Goal: Transaction & Acquisition: Purchase product/service

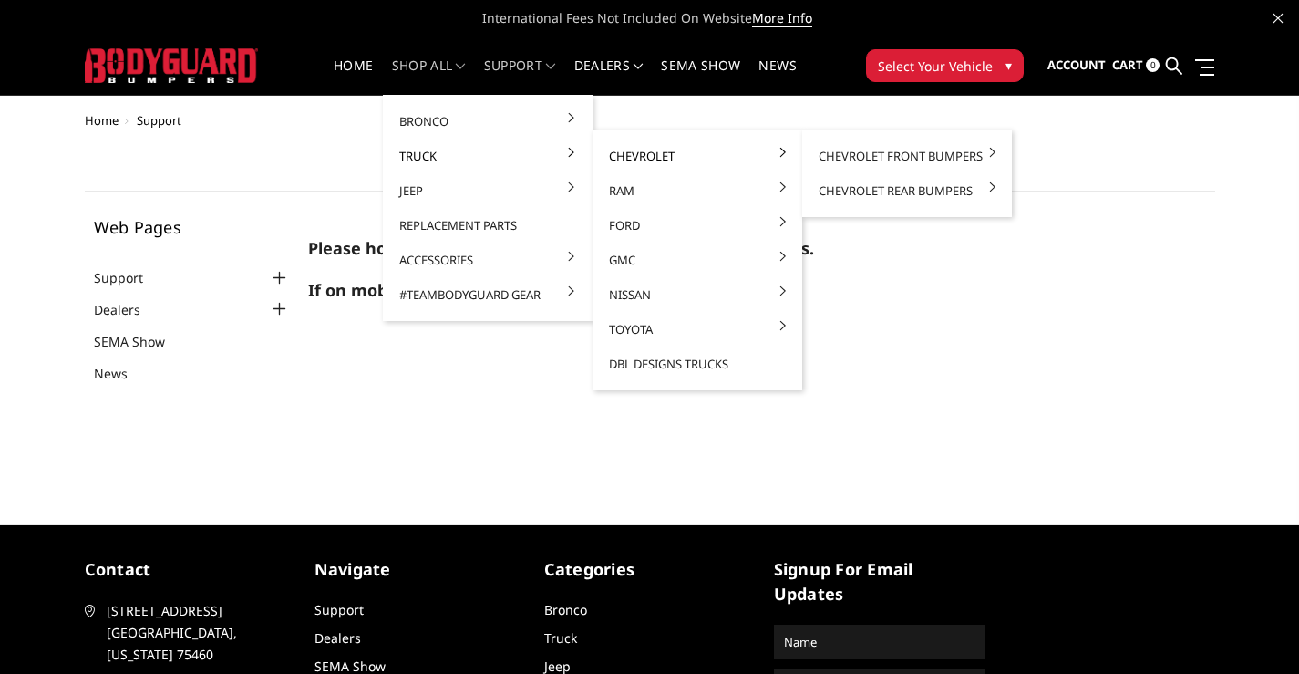
click at [630, 150] on link "Chevrolet" at bounding box center [697, 156] width 195 height 35
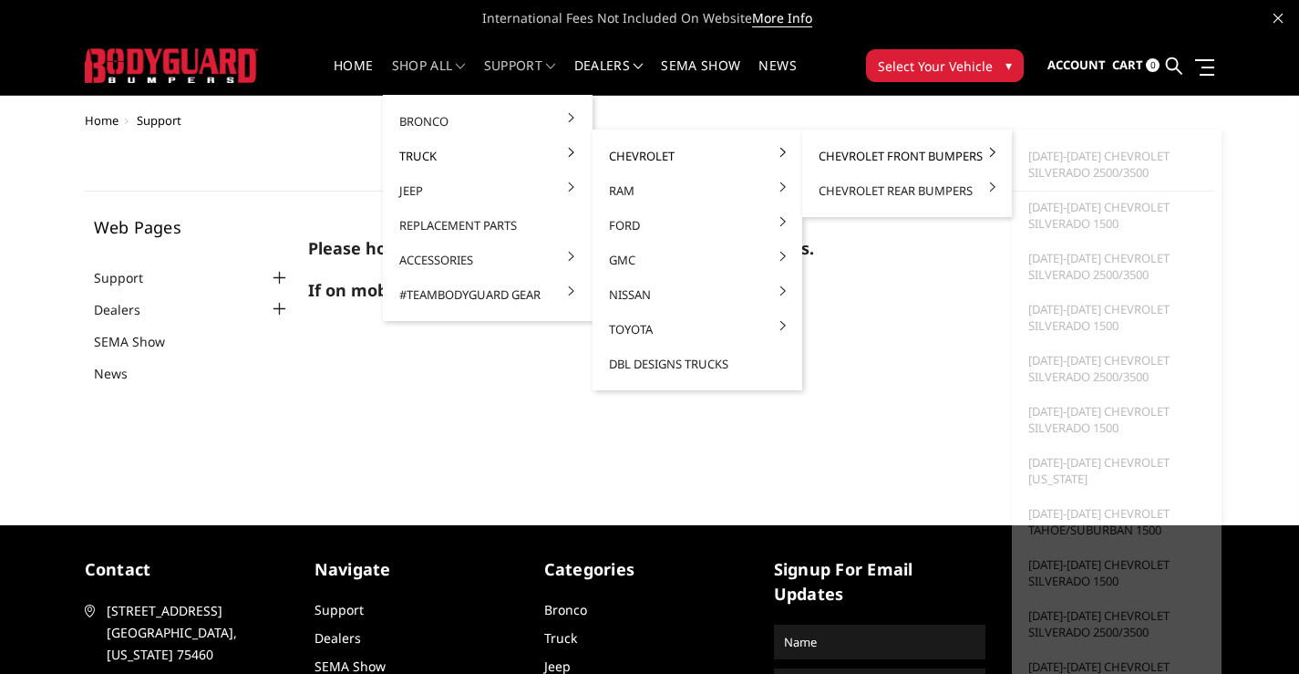
click at [856, 154] on link "Chevrolet Front Bumpers" at bounding box center [907, 156] width 195 height 35
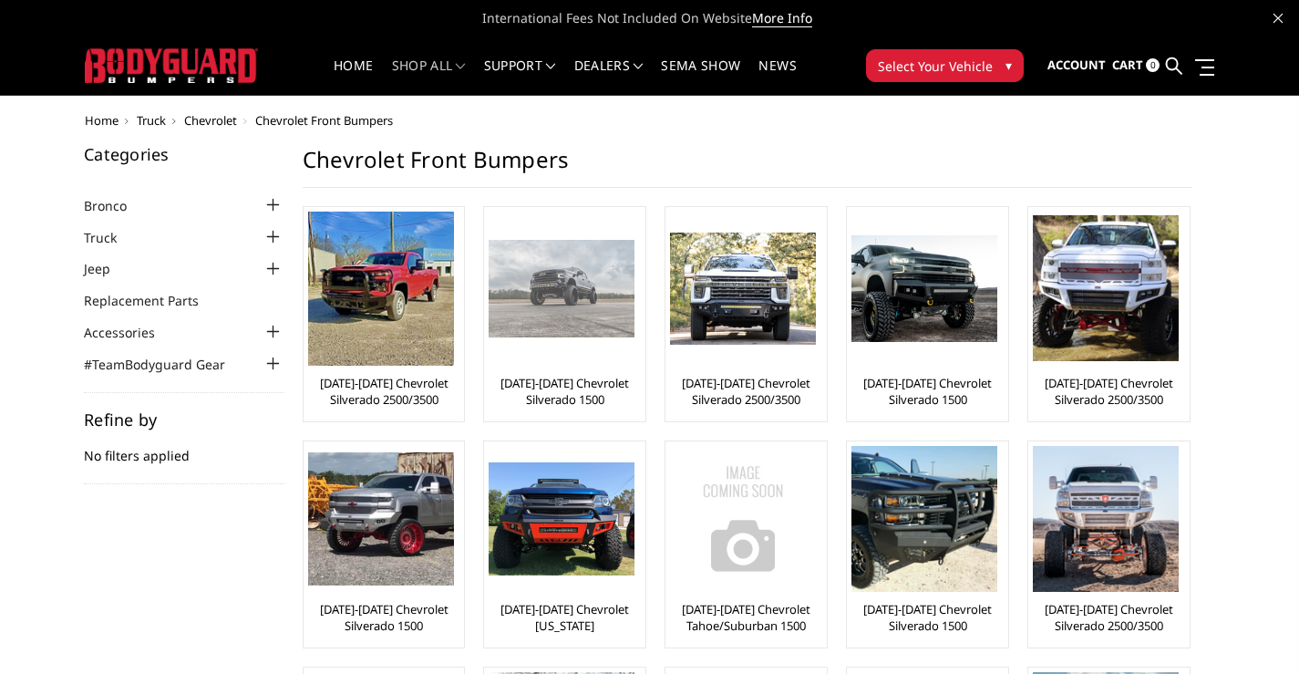
click at [552, 303] on img at bounding box center [562, 288] width 146 height 97
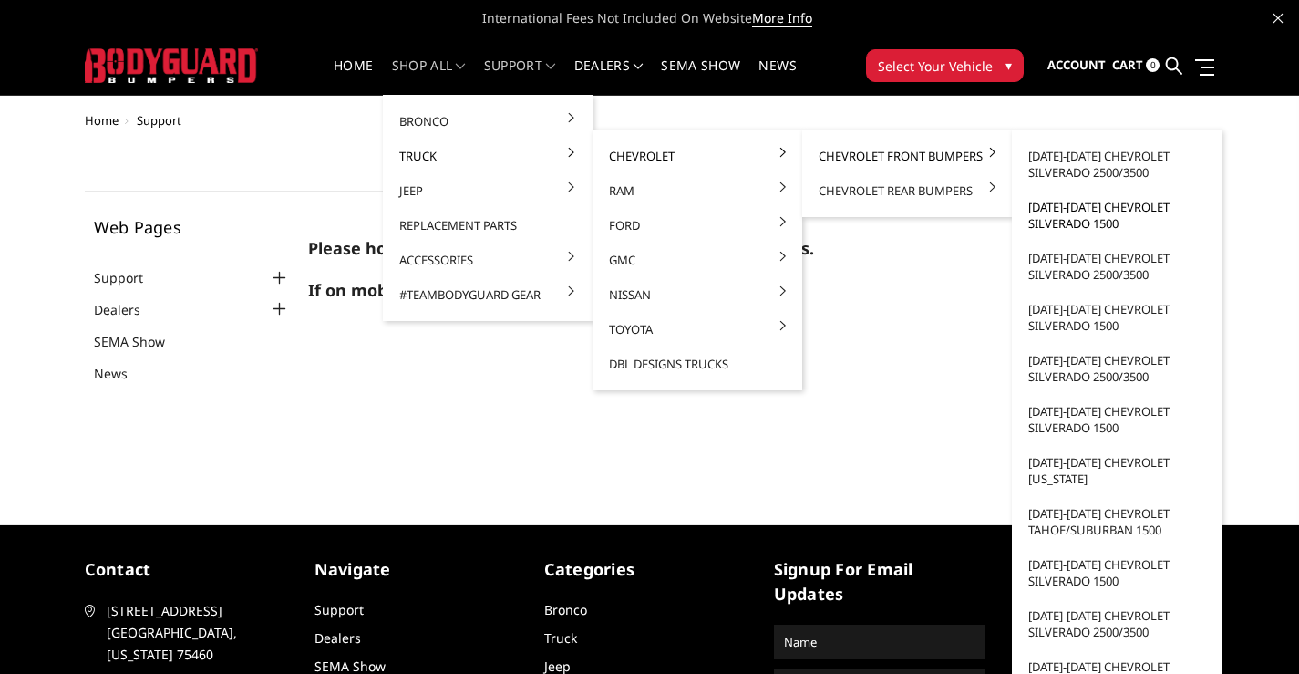
click at [1089, 214] on link "[DATE]-[DATE] Chevrolet Silverado 1500" at bounding box center [1116, 215] width 195 height 51
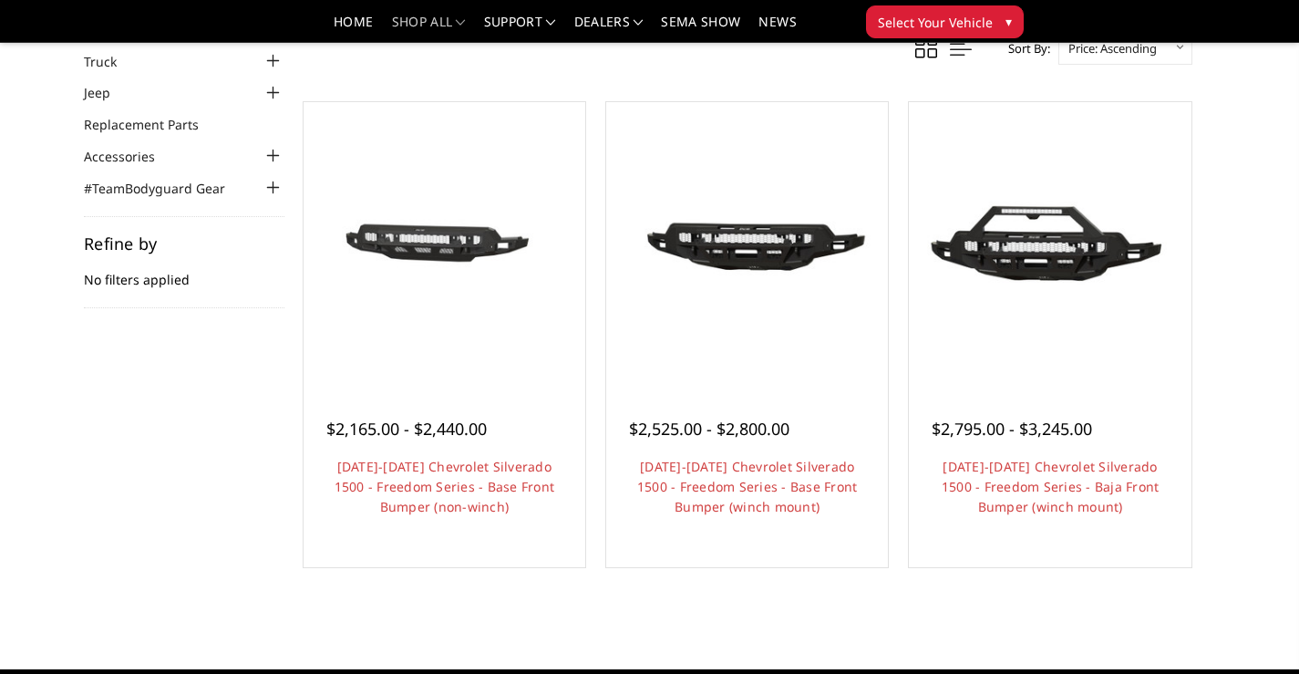
scroll to position [114, 0]
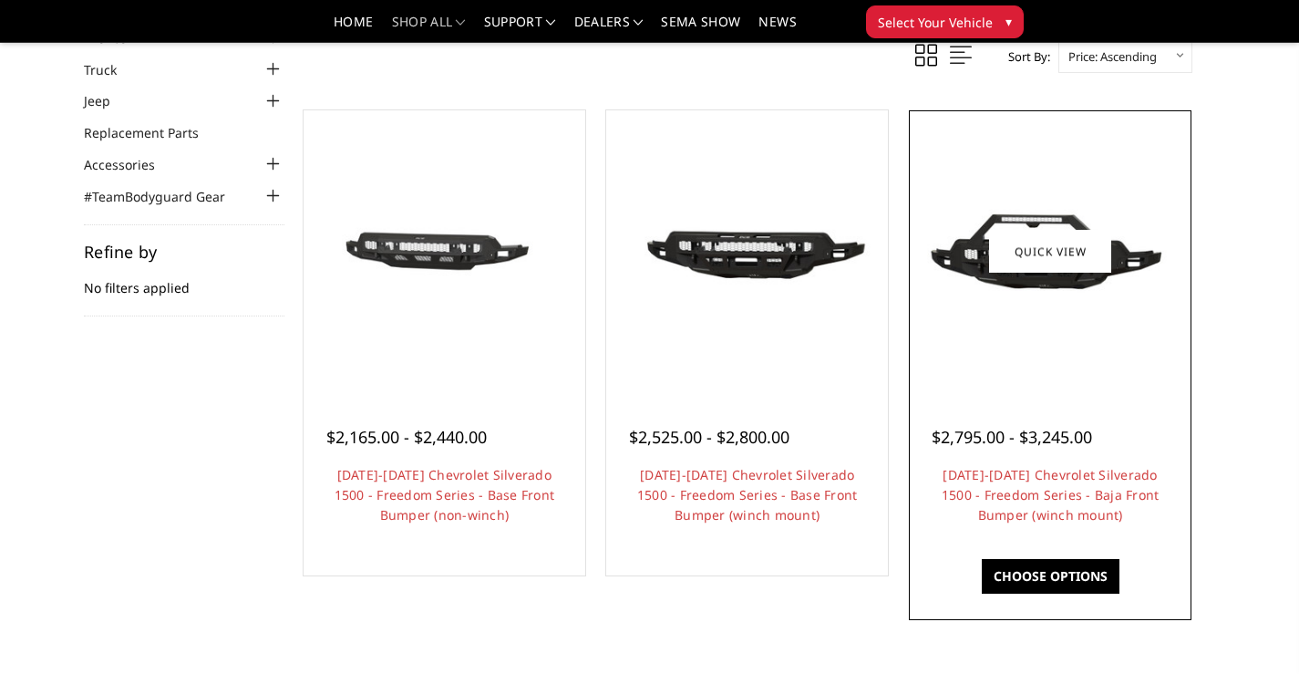
click at [975, 299] on img at bounding box center [1050, 251] width 273 height 152
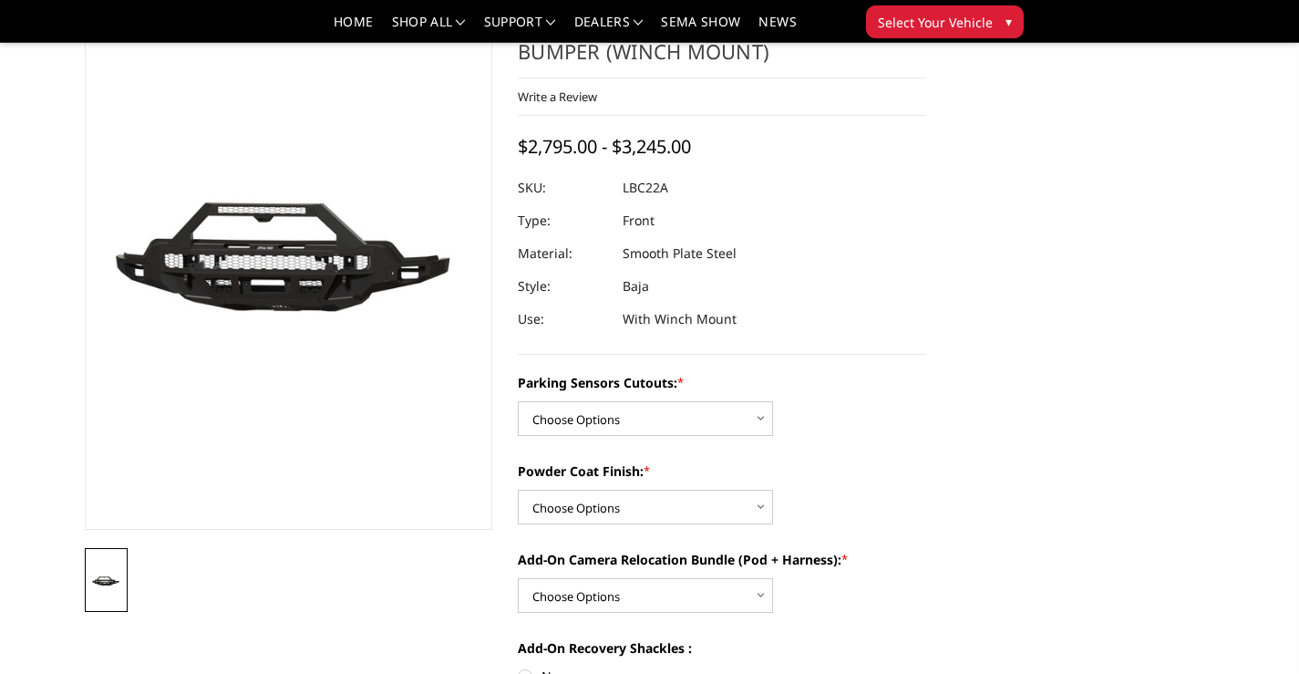
scroll to position [114, 0]
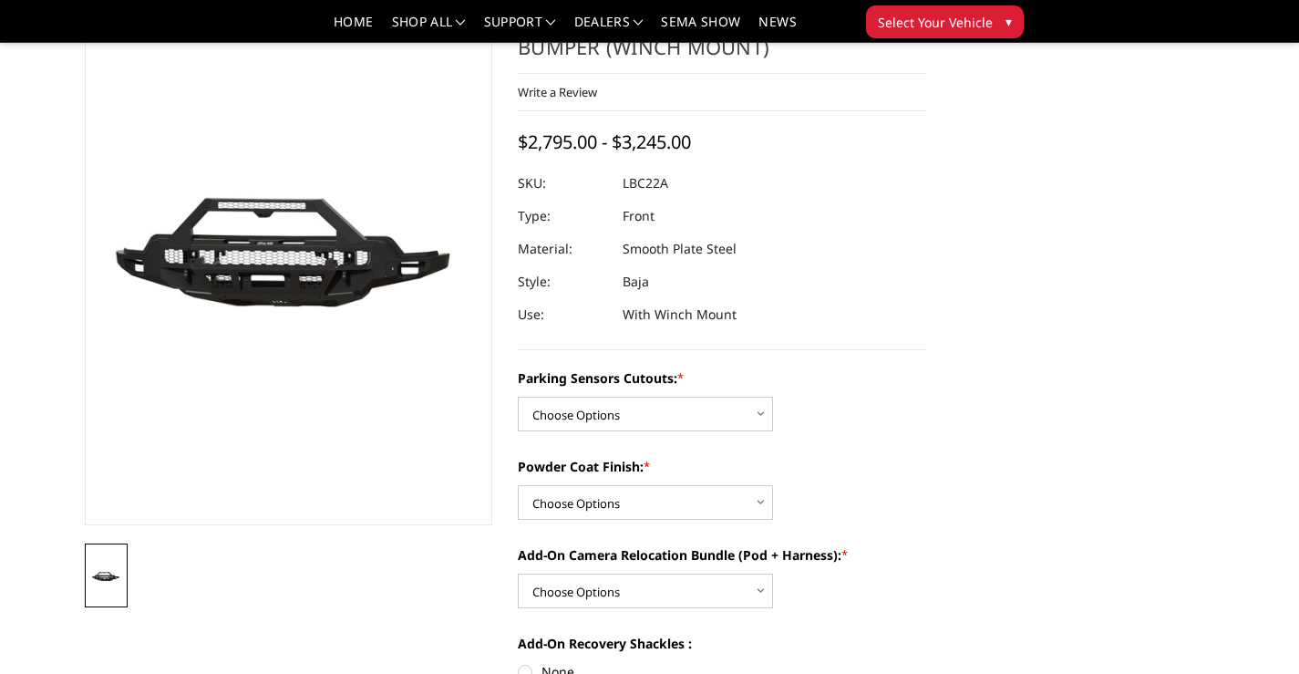
click at [633, 394] on div "Parking Sensors Cutouts: * Choose Options Yes - I have parking sensors No - I d…" at bounding box center [722, 399] width 408 height 63
click at [633, 406] on select "Choose Options Yes - I have parking sensors No - I do NOT have parking sensors" at bounding box center [645, 414] width 255 height 35
select select "4385"
click at [518, 397] on select "Choose Options Yes - I have parking sensors No - I do NOT have parking sensors" at bounding box center [645, 414] width 255 height 35
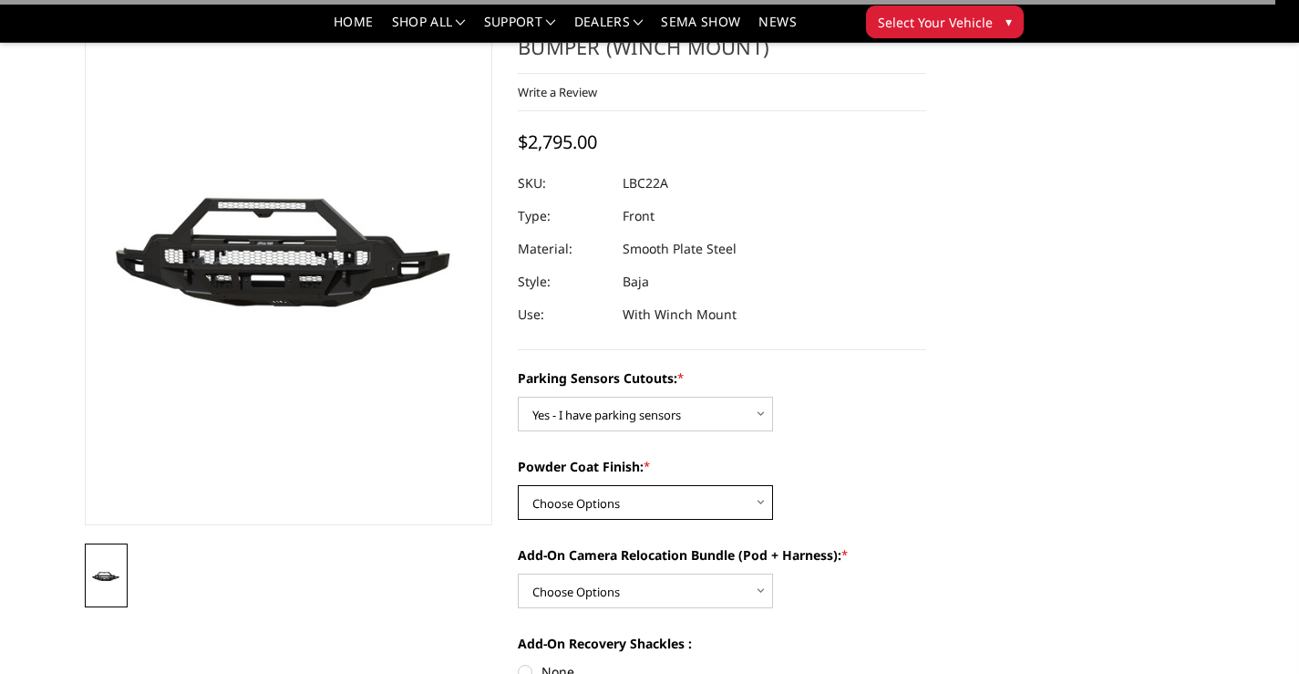
click at [640, 496] on select "Choose Options Bare Metal Textured Black Powder Coat" at bounding box center [645, 502] width 255 height 35
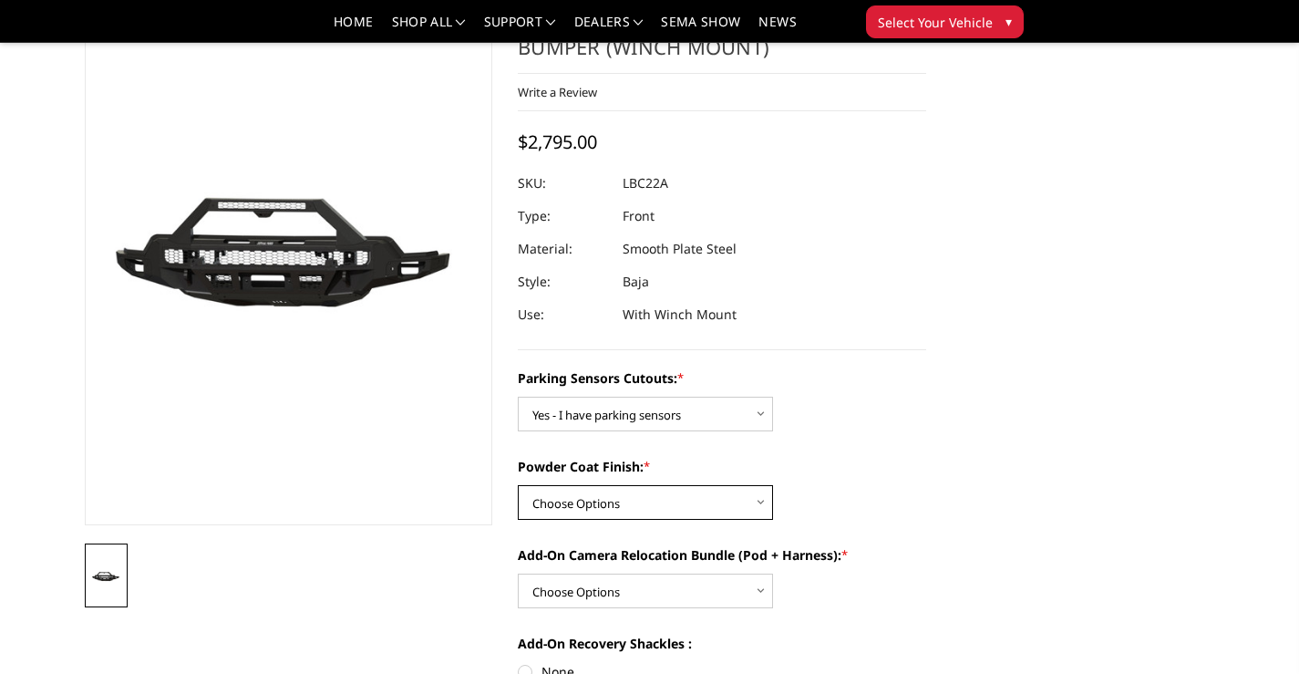
select select "4390"
click at [518, 485] on select "Choose Options Bare Metal Textured Black Powder Coat" at bounding box center [645, 502] width 255 height 35
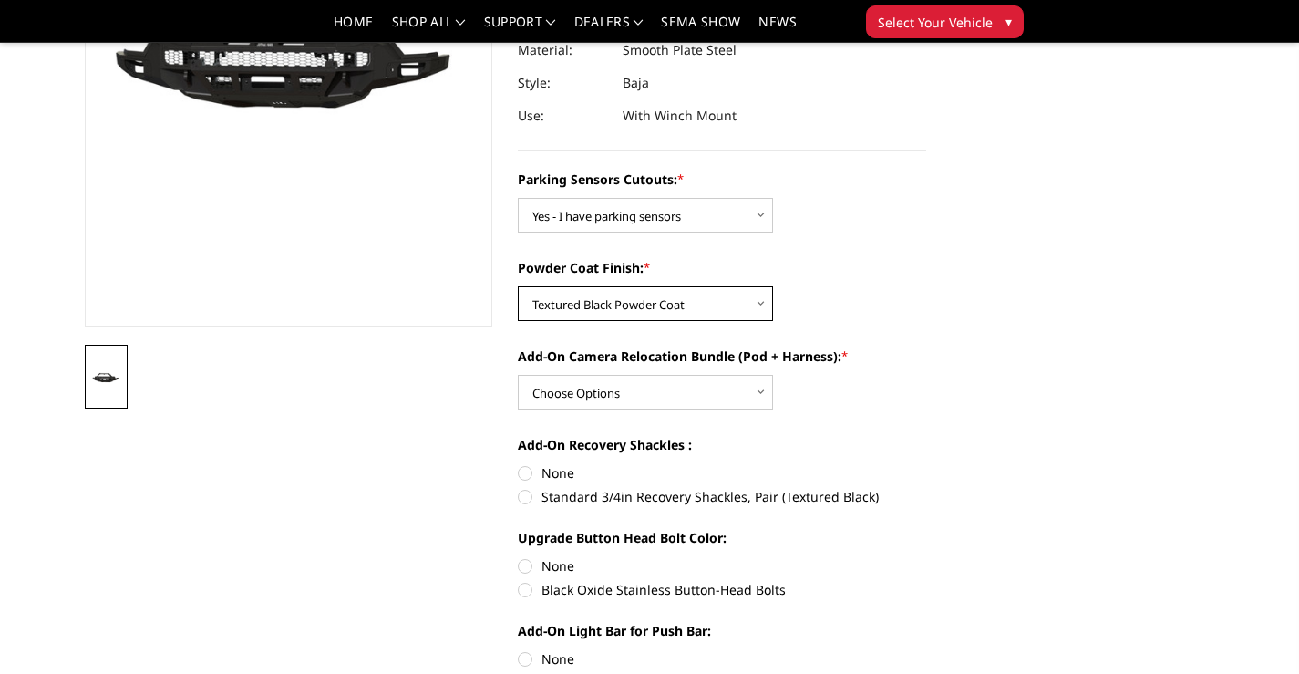
scroll to position [91, 0]
